Goal: Task Accomplishment & Management: Manage account settings

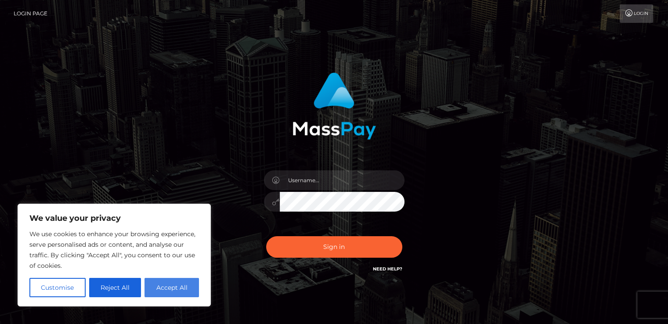
click at [160, 281] on button "Accept All" at bounding box center [171, 287] width 54 height 19
checkbox input "true"
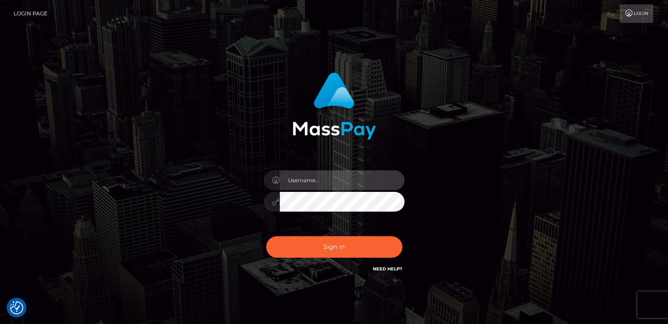
click at [316, 180] on input "text" at bounding box center [342, 180] width 125 height 20
click at [310, 181] on input "text" at bounding box center [342, 180] width 125 height 20
type input "ehveevy"
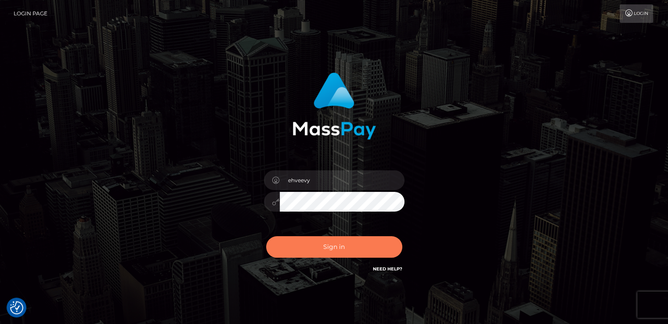
click at [322, 253] on button "Sign in" at bounding box center [334, 247] width 136 height 22
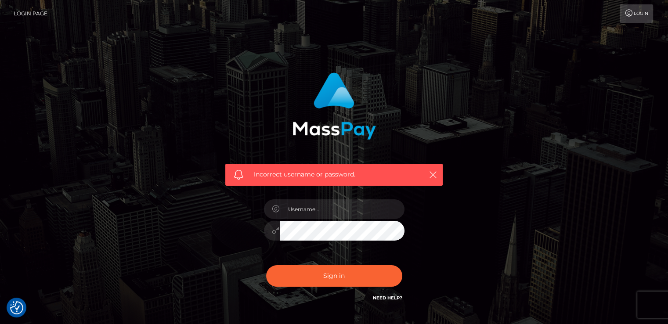
click at [389, 303] on div "Need Help?" at bounding box center [387, 299] width 29 height 11
click at [388, 299] on link "Need Help?" at bounding box center [387, 298] width 29 height 6
click at [386, 298] on link "Need Help?" at bounding box center [387, 298] width 29 height 6
click at [305, 211] on input "text" at bounding box center [342, 209] width 125 height 20
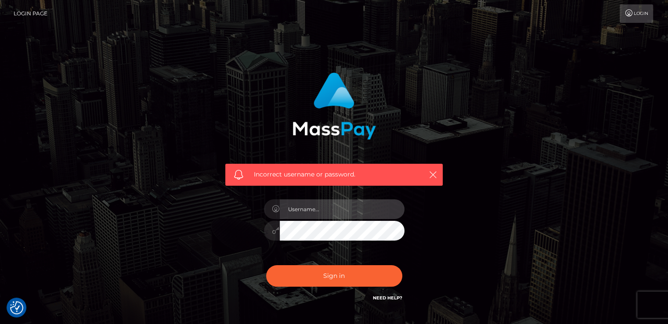
click at [295, 213] on input "text" at bounding box center [342, 209] width 125 height 20
type input "ehvee"
click at [305, 243] on div "ehvee" at bounding box center [334, 226] width 154 height 67
click at [266, 265] on button "Sign in" at bounding box center [334, 276] width 136 height 22
drag, startPoint x: 280, startPoint y: 216, endPoint x: 371, endPoint y: 15, distance: 221.0
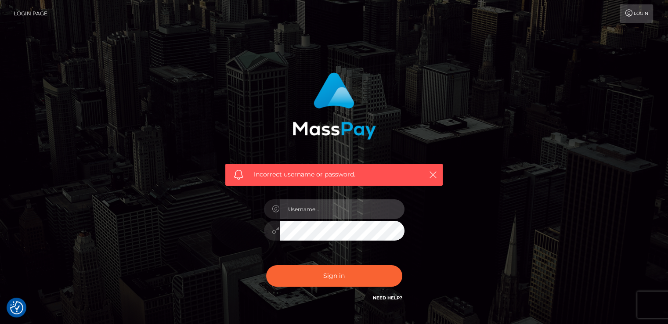
click at [280, 216] on input "text" at bounding box center [342, 209] width 125 height 20
click at [316, 214] on input "text" at bounding box center [342, 209] width 125 height 20
type input "ehveevy"
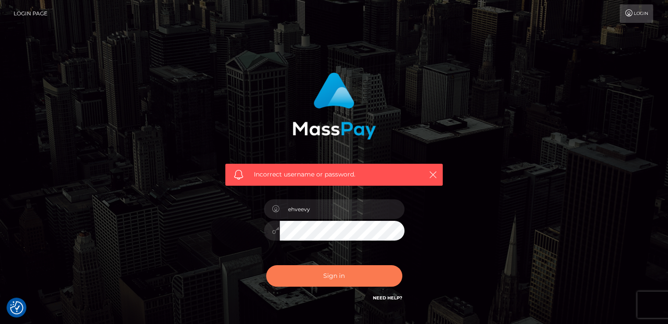
click at [338, 272] on button "Sign in" at bounding box center [334, 276] width 136 height 22
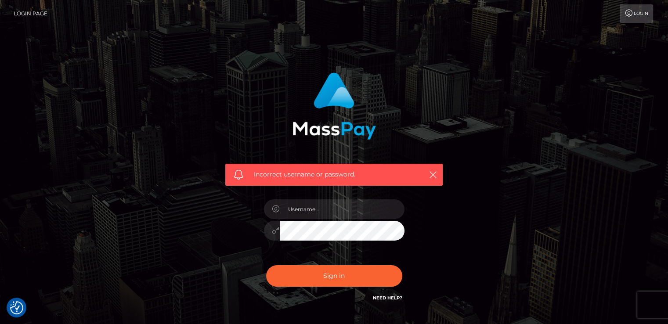
click at [629, 11] on icon at bounding box center [628, 13] width 9 height 7
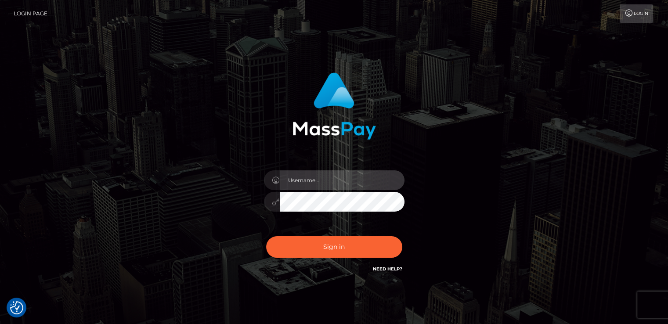
click at [314, 183] on input "text" at bounding box center [342, 180] width 125 height 20
type input "Ehvee"
click at [266, 236] on button "Sign in" at bounding box center [334, 247] width 136 height 22
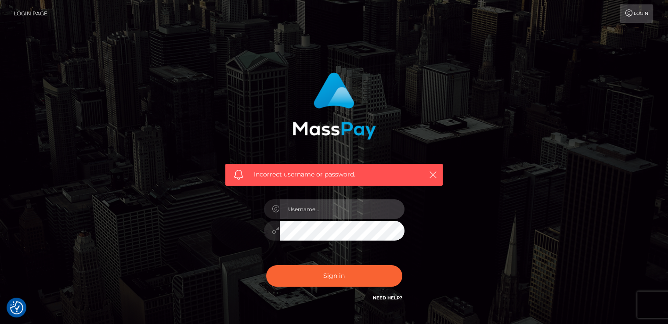
click at [307, 216] on input "text" at bounding box center [342, 209] width 125 height 20
type input "evy1995"
click at [378, 287] on div "Sign in Need Help?" at bounding box center [334, 279] width 154 height 39
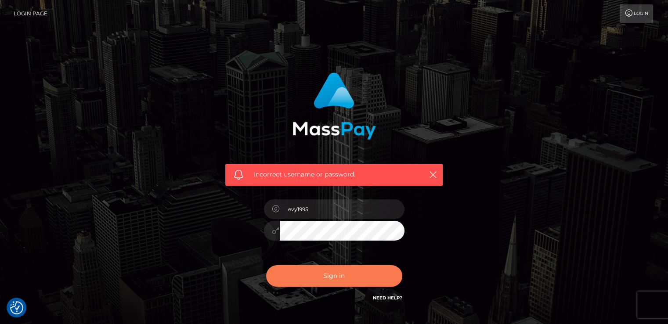
click at [370, 285] on button "Sign in" at bounding box center [334, 276] width 136 height 22
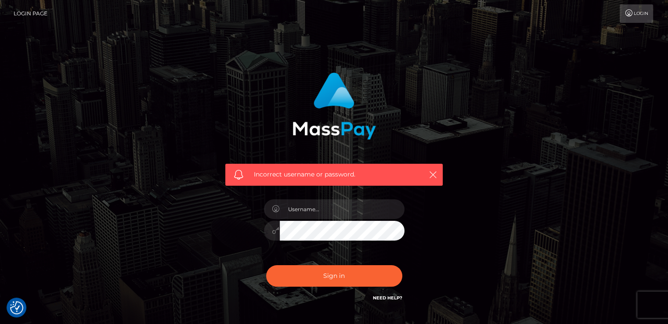
checkbox input "true"
click at [381, 295] on link "Need Help?" at bounding box center [387, 298] width 29 height 6
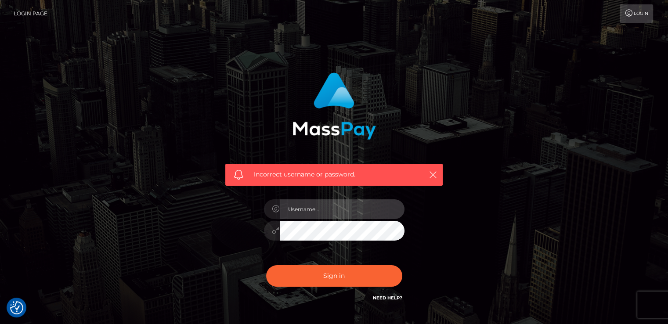
click at [300, 205] on input "text" at bounding box center [342, 209] width 125 height 20
type input "machilady12@gmail.com"
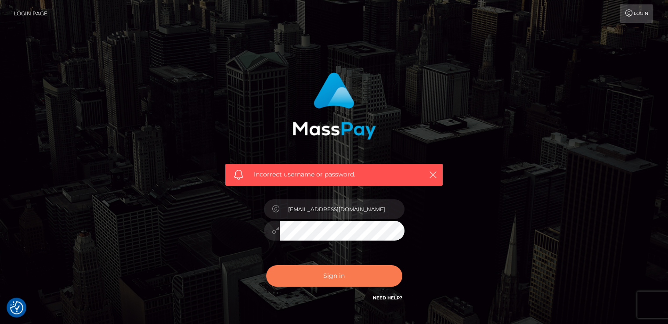
click at [371, 281] on button "Sign in" at bounding box center [334, 276] width 136 height 22
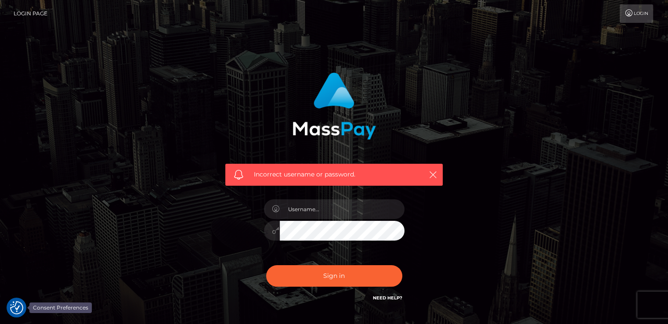
click at [21, 298] on div at bounding box center [17, 308] width 20 height 20
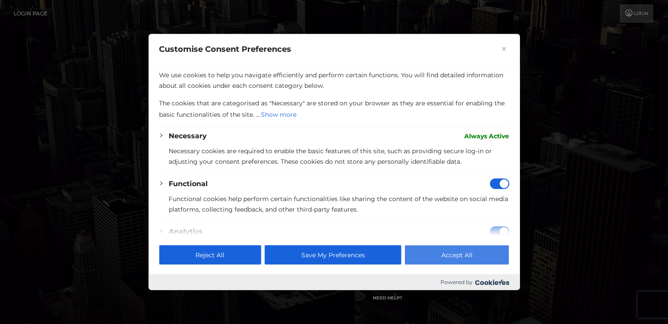
click at [475, 253] on button "Accept All" at bounding box center [457, 254] width 104 height 19
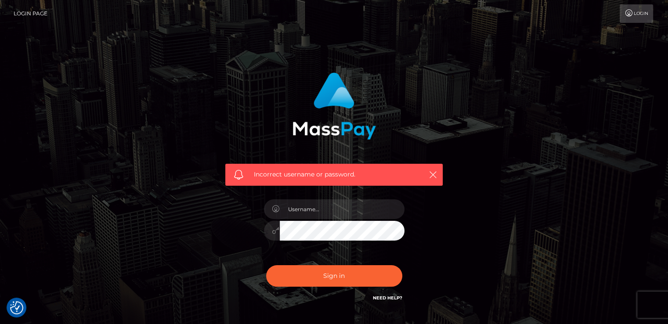
click at [31, 15] on link "Login Page" at bounding box center [31, 13] width 34 height 18
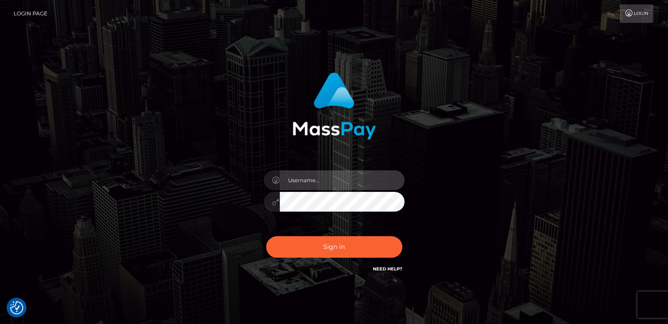
click at [321, 187] on input "text" at bounding box center [342, 180] width 125 height 20
type input "ehveevy"
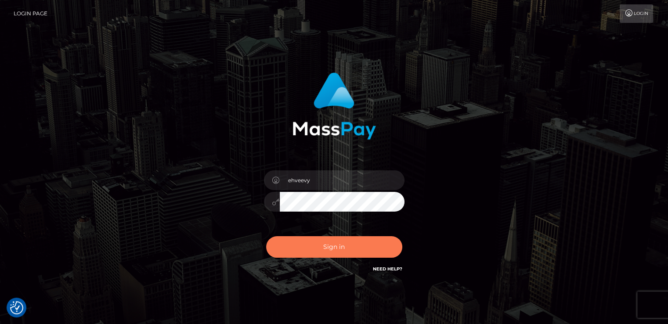
click at [316, 250] on button "Sign in" at bounding box center [334, 247] width 136 height 22
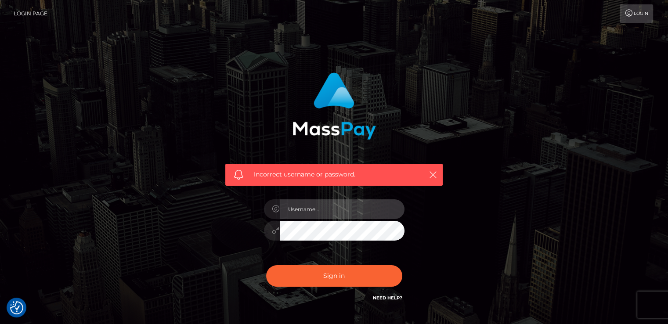
click at [325, 201] on input "text" at bounding box center [342, 209] width 125 height 20
click at [307, 204] on input "ehvee" at bounding box center [342, 209] width 125 height 20
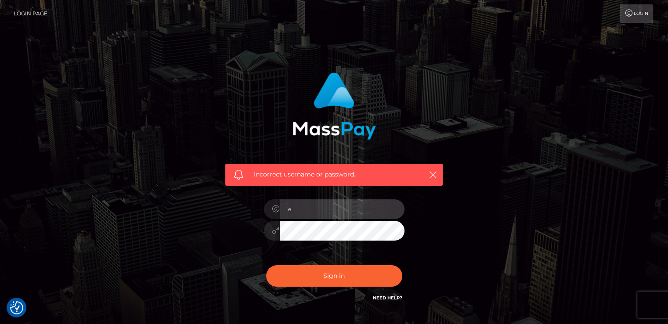
type input "Evy"
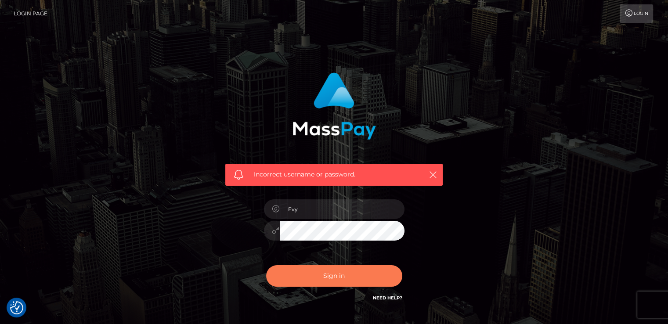
click at [331, 270] on button "Sign in" at bounding box center [334, 276] width 136 height 22
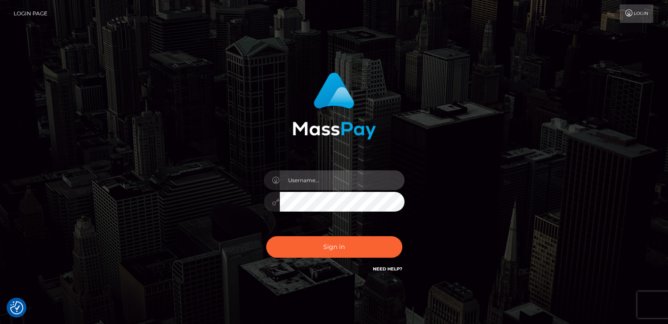
click at [309, 187] on input "text" at bounding box center [342, 180] width 125 height 20
click at [275, 200] on icon at bounding box center [275, 201] width 7 height 7
click at [276, 183] on icon at bounding box center [275, 180] width 7 height 7
click at [291, 179] on input "Ilovealetelly" at bounding box center [342, 180] width 125 height 20
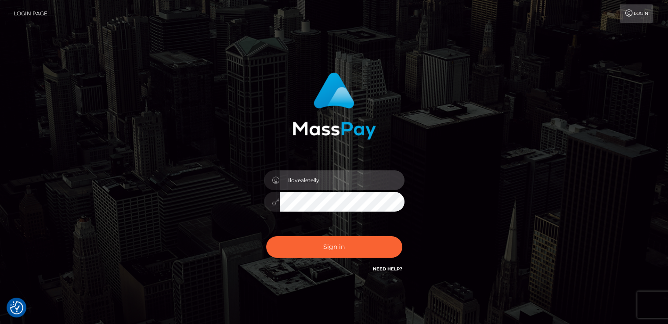
click at [291, 179] on input "Ilovealetelly" at bounding box center [342, 180] width 125 height 20
click at [327, 177] on input "Ilovealetelly" at bounding box center [342, 180] width 125 height 20
type input "I"
click at [327, 177] on input "text" at bounding box center [342, 180] width 125 height 20
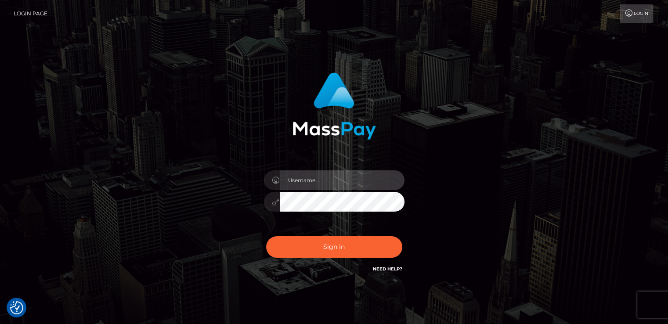
click at [327, 177] on input "text" at bounding box center [342, 180] width 125 height 20
type input "Evy"
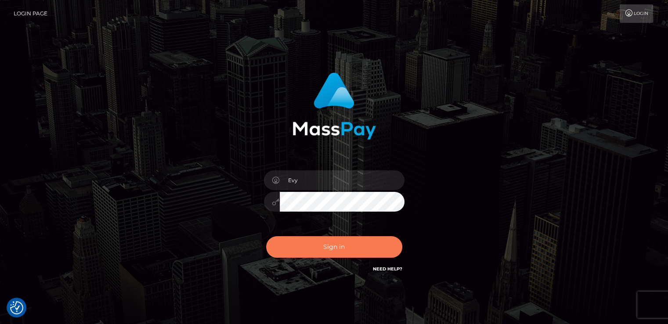
click at [325, 252] on button "Sign in" at bounding box center [334, 247] width 136 height 22
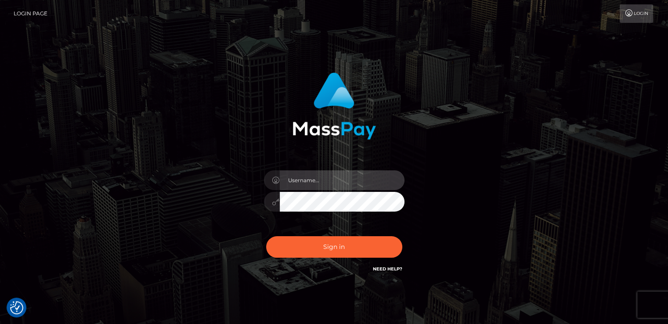
click at [315, 185] on input "text" at bounding box center [342, 180] width 125 height 20
type input "Ehveevy"
click at [330, 235] on div "Sign in Need Help?" at bounding box center [334, 250] width 154 height 39
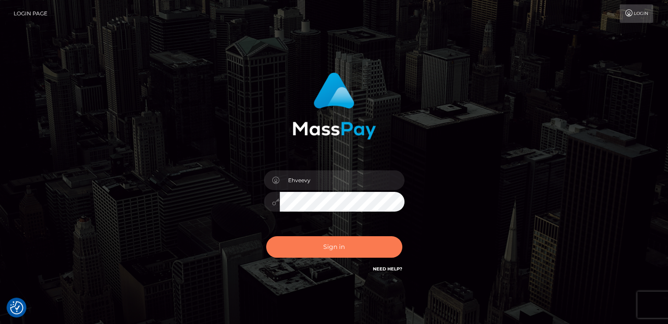
click at [328, 249] on button "Sign in" at bounding box center [334, 247] width 136 height 22
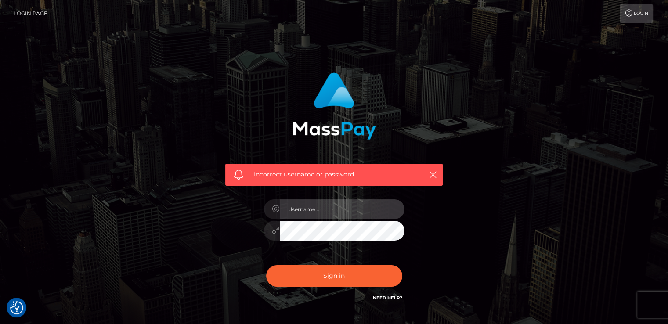
click at [329, 217] on input "text" at bounding box center [342, 209] width 125 height 20
click at [302, 211] on input "text" at bounding box center [342, 209] width 125 height 20
type input "Ilovealetelly2!"
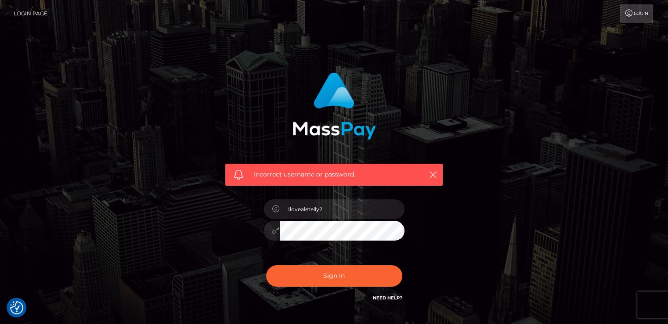
click at [266, 265] on button "Sign in" at bounding box center [334, 276] width 136 height 22
